Goal: Task Accomplishment & Management: Complete application form

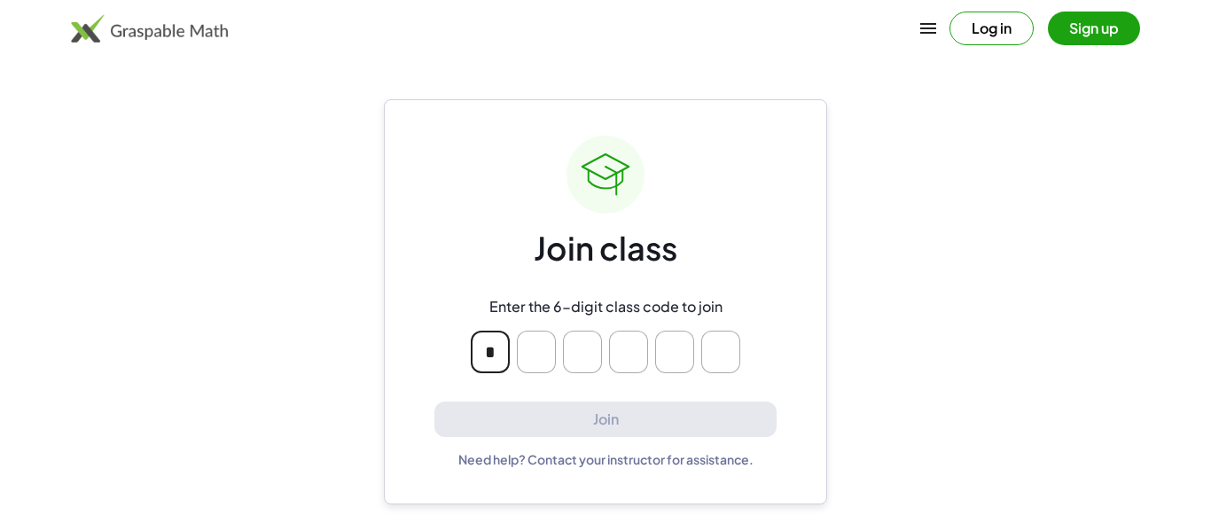
type input "*"
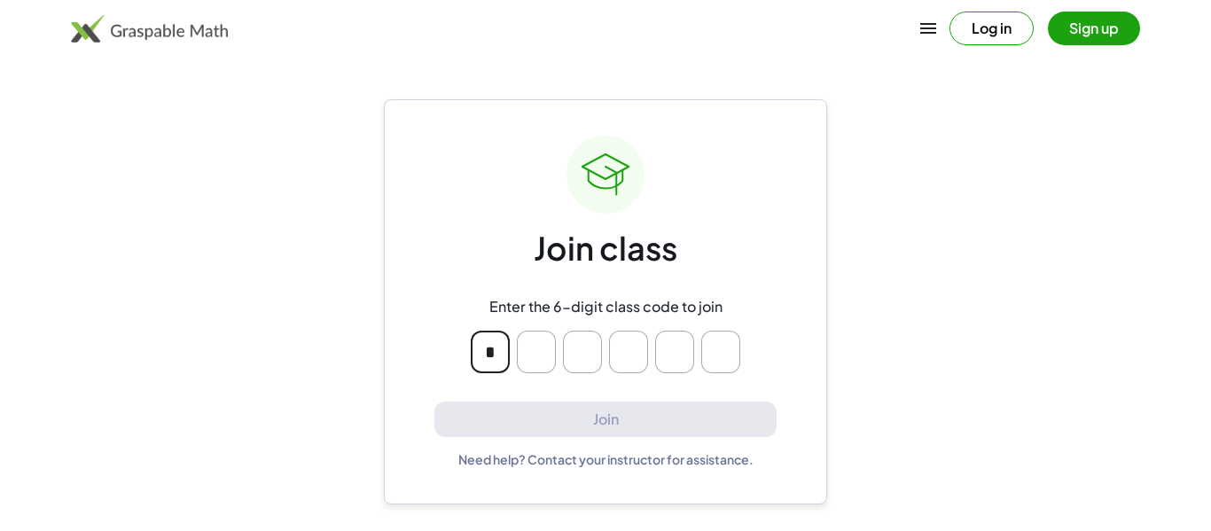
type input "*"
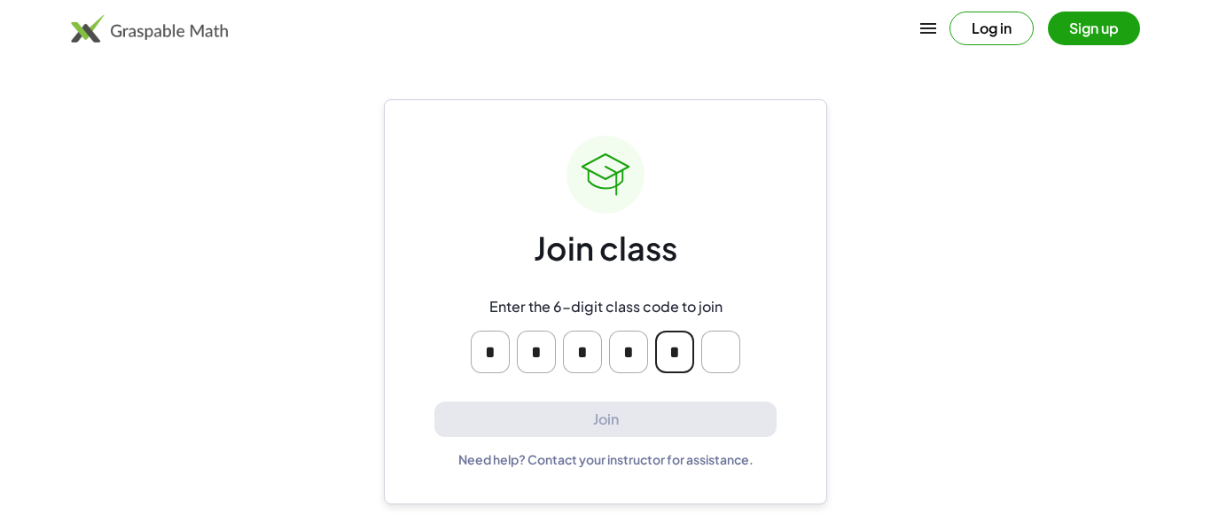
type input "*"
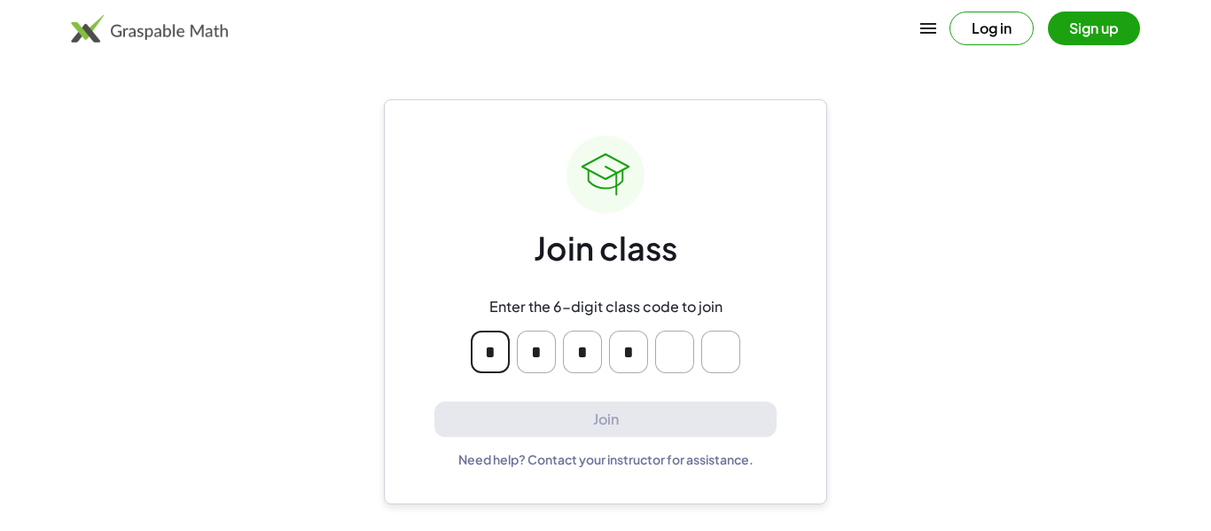
type input "*"
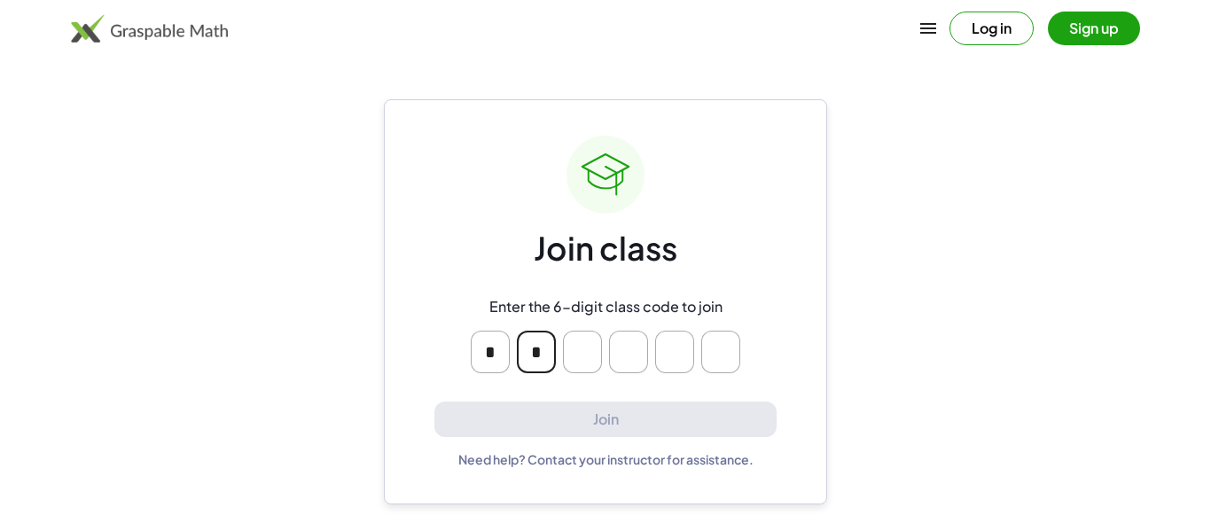
type input "*"
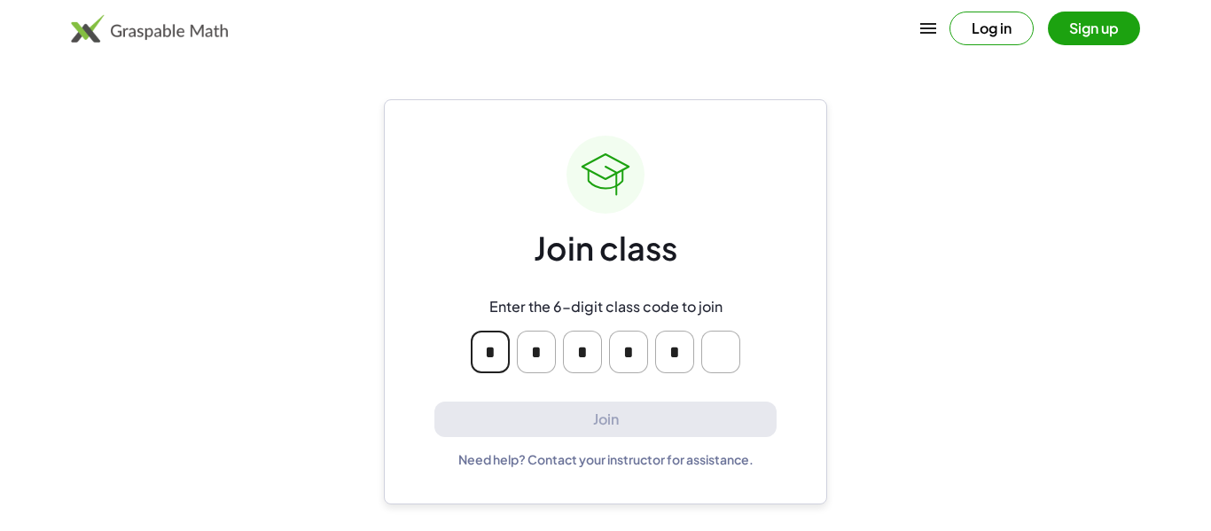
type input "*"
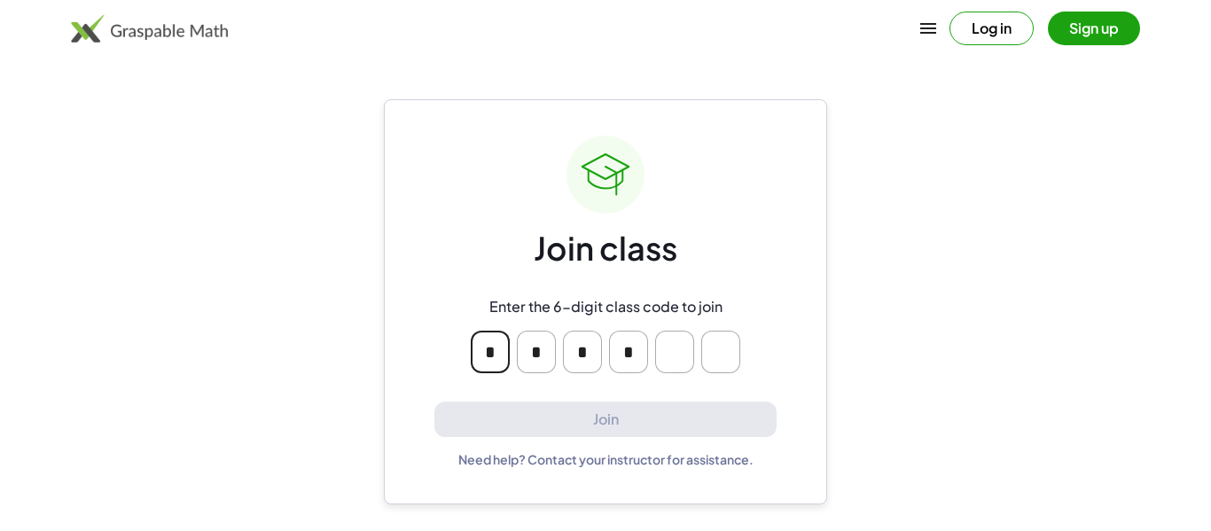
type input "*"
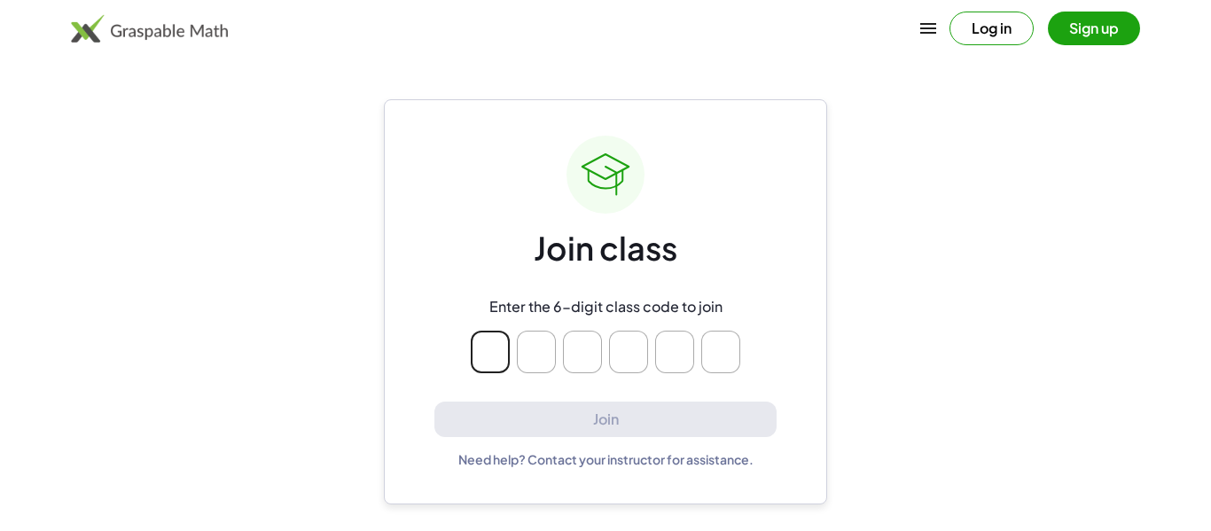
type input "*"
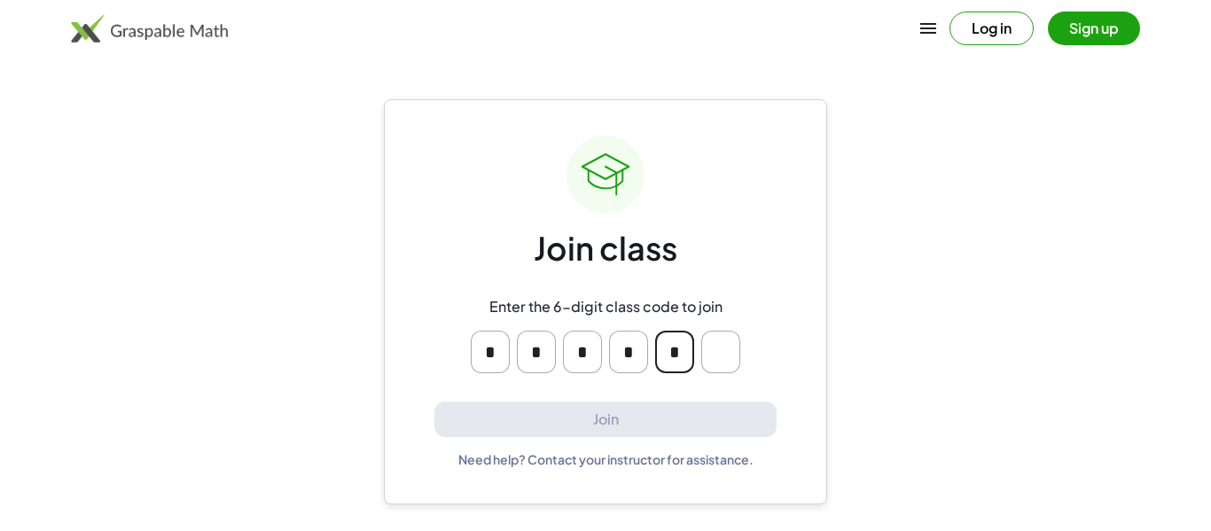
type input "*"
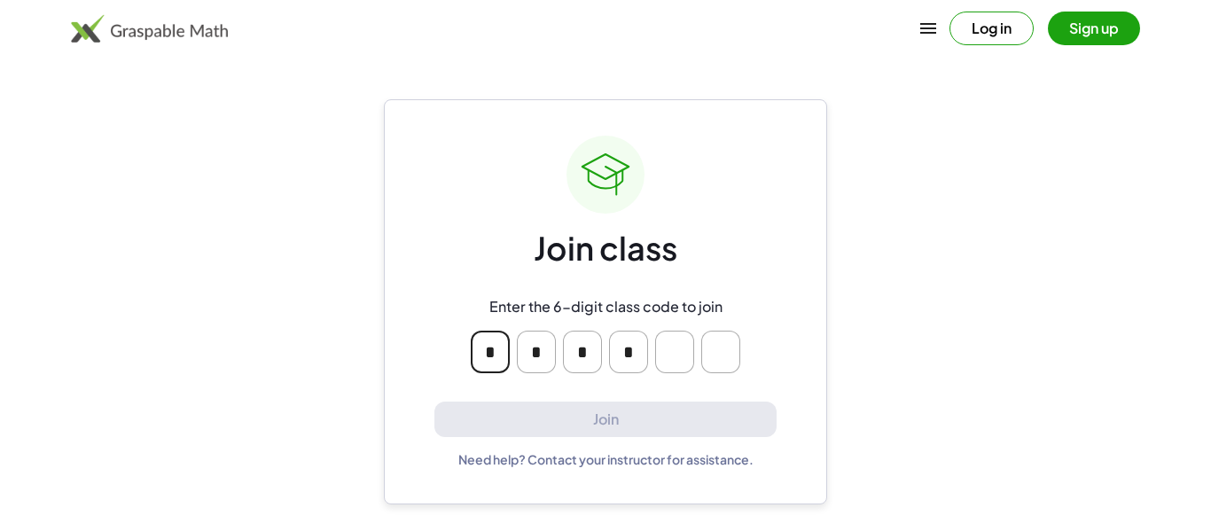
type input "*"
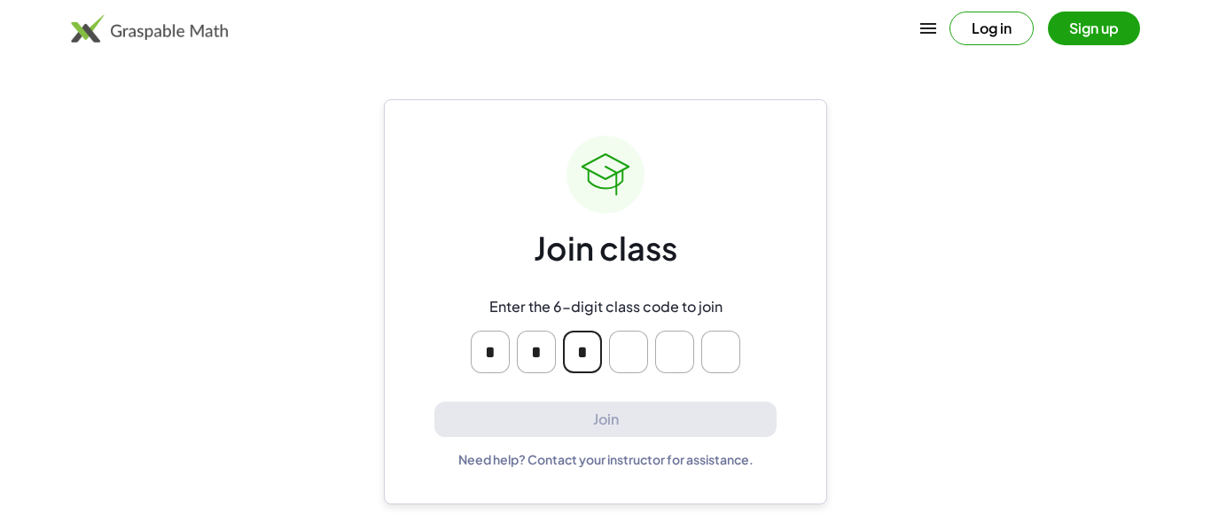
type input "*"
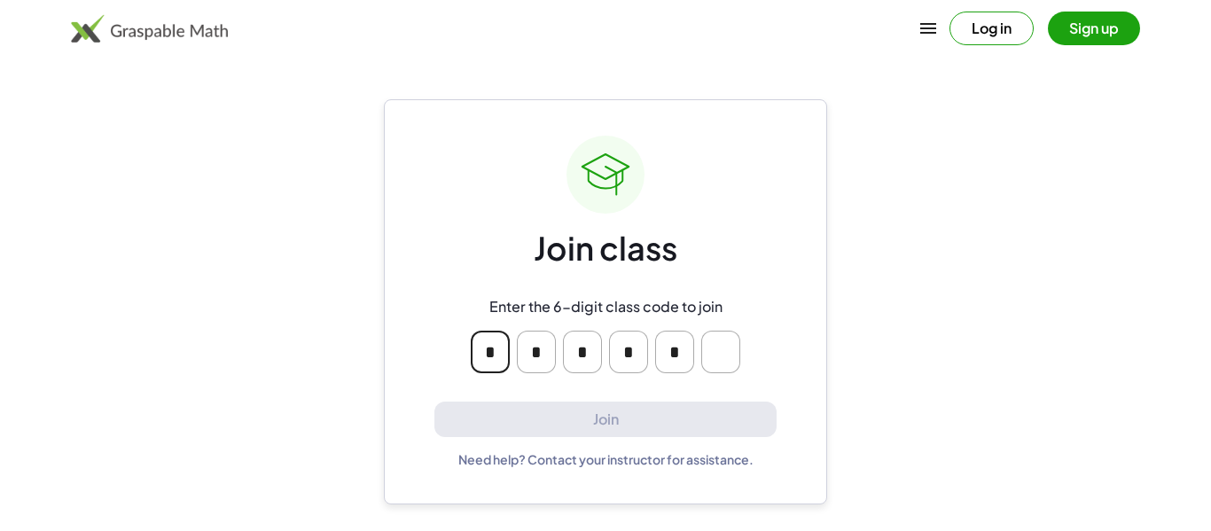
type input "*"
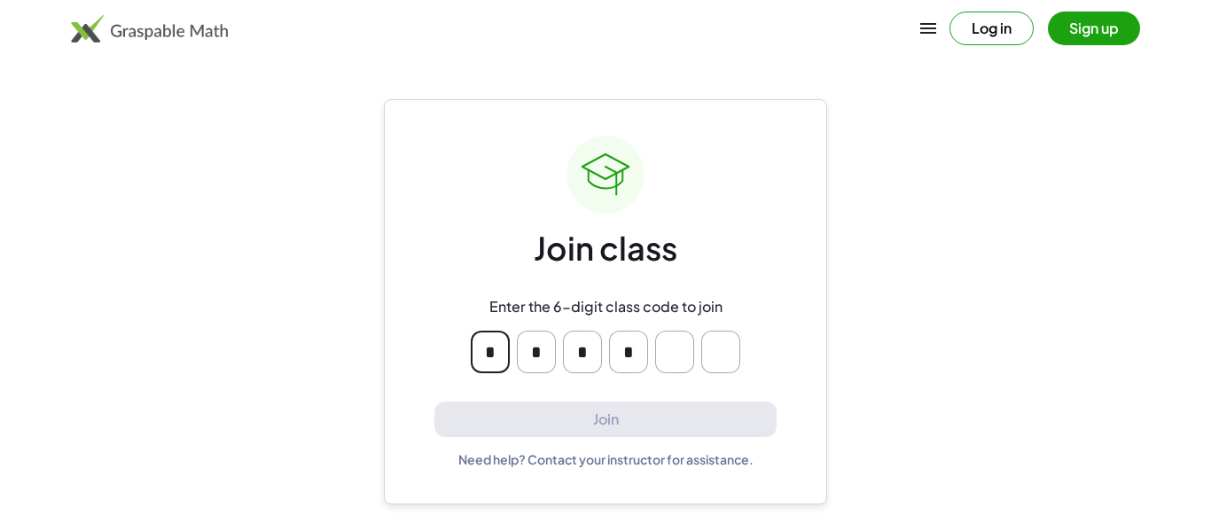
type input "*"
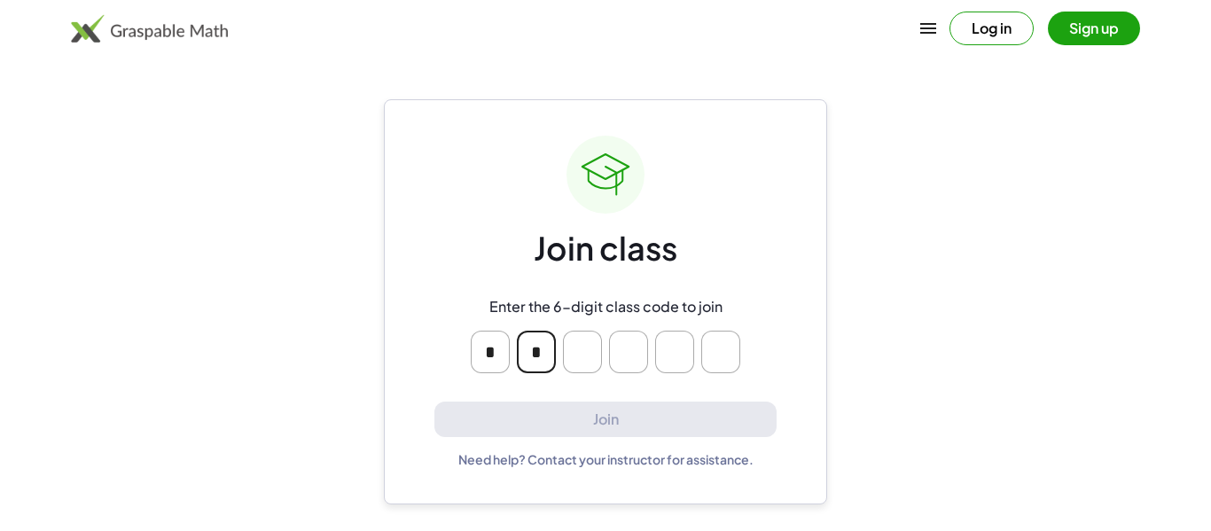
type input "*"
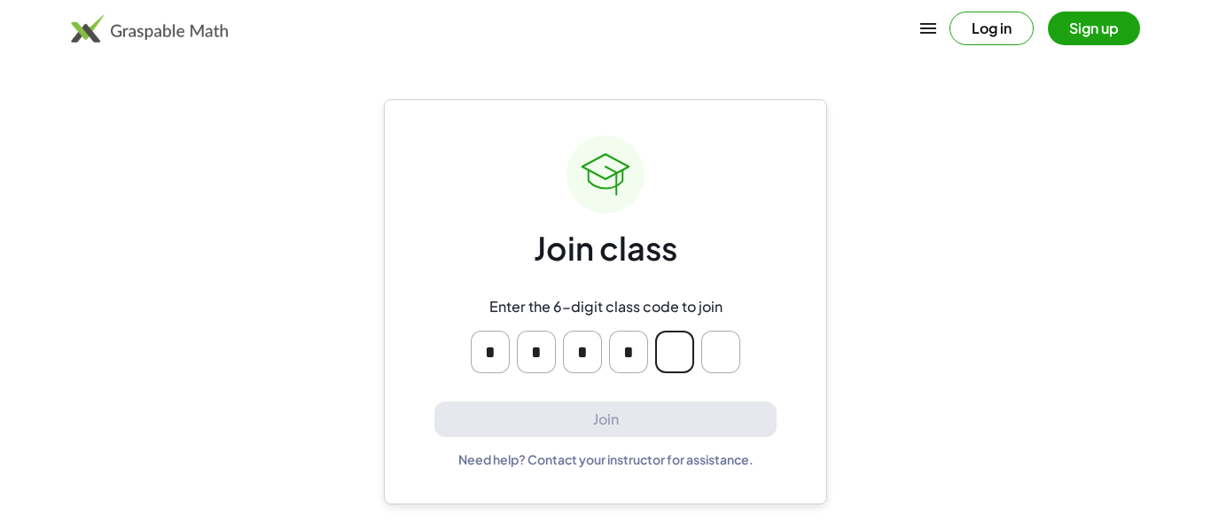
type input "*"
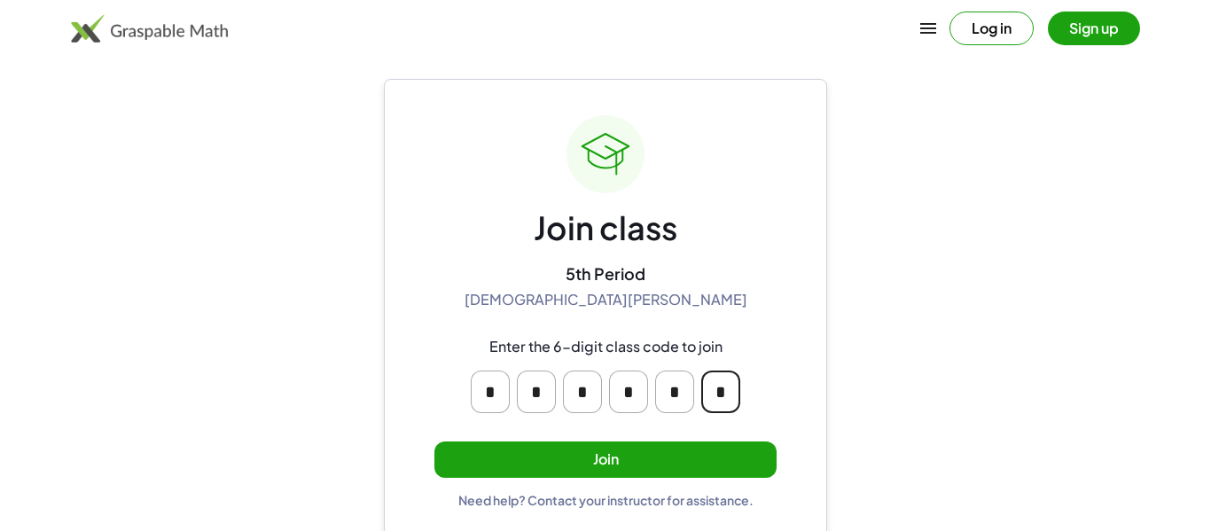
scroll to position [34, 0]
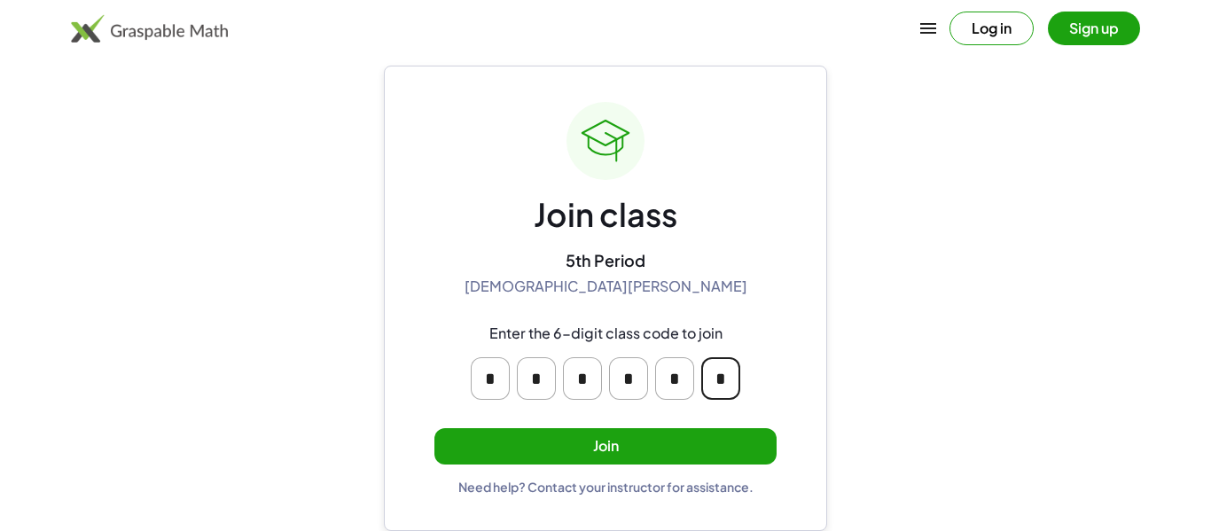
type input "*"
click at [614, 462] on button "Join" at bounding box center [605, 446] width 342 height 36
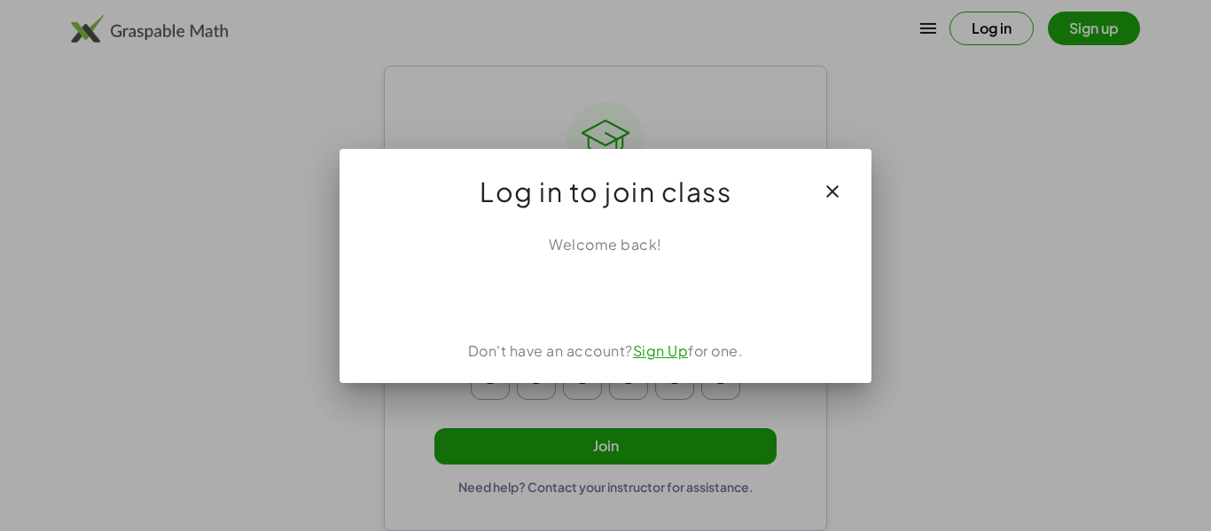
scroll to position [0, 0]
